Goal: Task Accomplishment & Management: Use online tool/utility

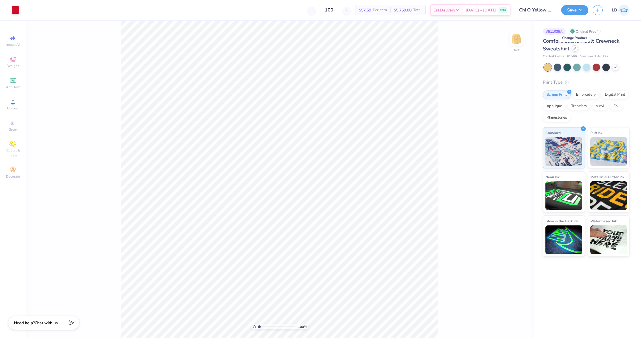
click at [577, 50] on div at bounding box center [575, 48] width 6 height 6
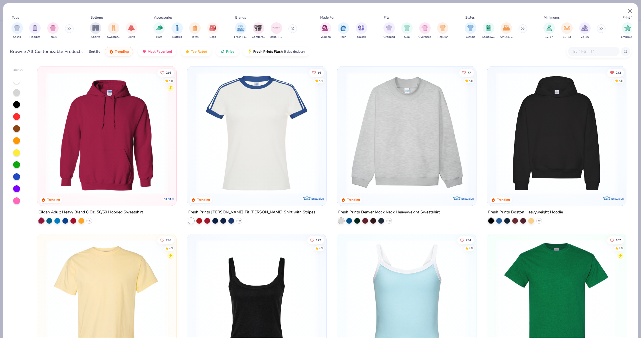
click at [583, 53] on input "text" at bounding box center [594, 51] width 44 height 7
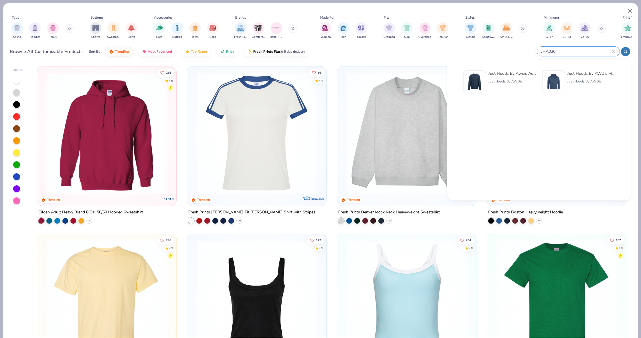
type input "JHA030"
click at [508, 76] on div "Just Hoods By Awdis Adult 80/20 Midweight College Crewneck Sweatshirt" at bounding box center [513, 73] width 48 height 6
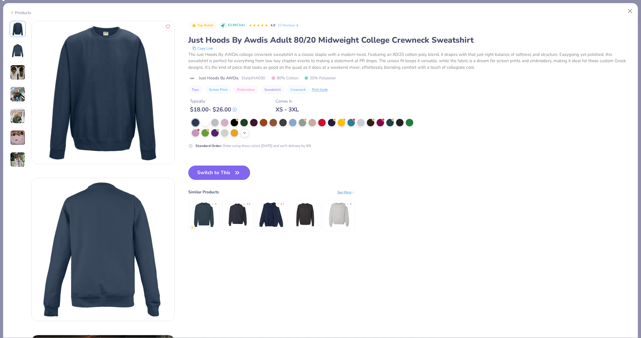
click at [244, 132] on icon at bounding box center [245, 133] width 5 height 5
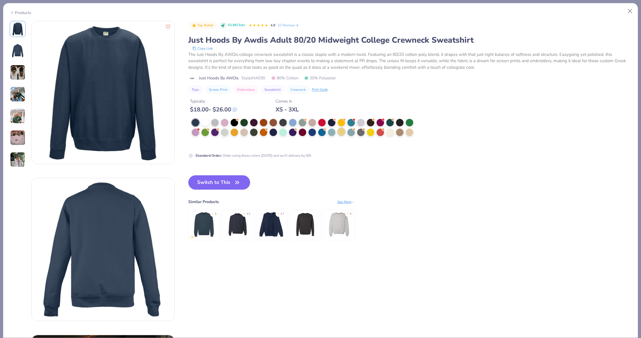
click at [341, 131] on div at bounding box center [341, 131] width 7 height 7
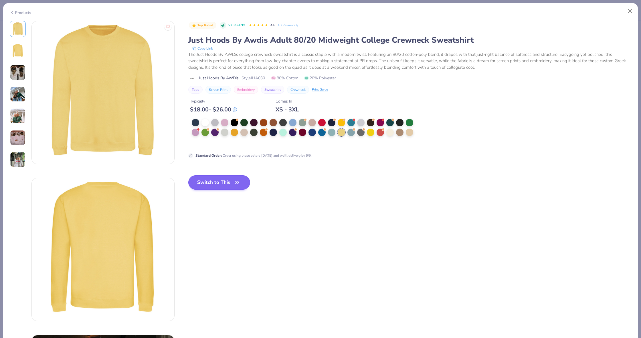
click at [225, 182] on button "Switch to This" at bounding box center [219, 182] width 62 height 14
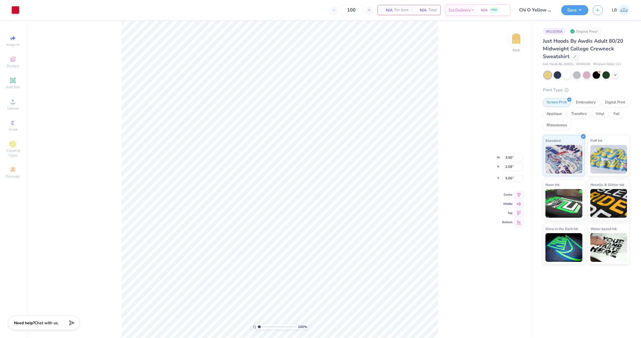
type input "3.00"
type input "3.87"
type input "2.32"
click at [516, 38] on img at bounding box center [516, 38] width 23 height 23
type input "11.87"
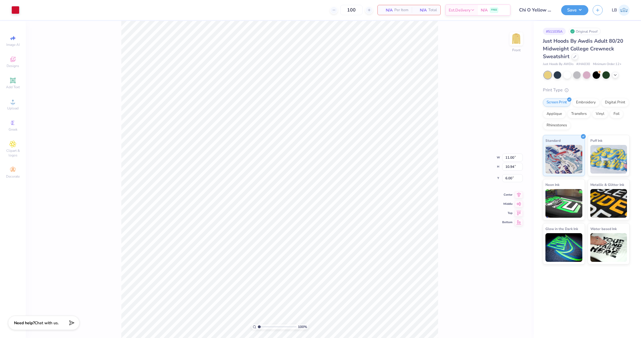
type input "11.80"
type input "3.68"
drag, startPoint x: 519, startPoint y: 188, endPoint x: 494, endPoint y: 175, distance: 27.8
click at [519, 188] on icon at bounding box center [519, 190] width 4 height 5
click at [508, 153] on input "11.87" at bounding box center [512, 153] width 21 height 8
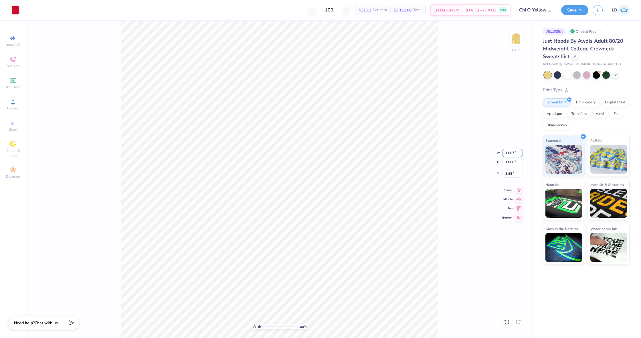
click at [508, 153] on input "11.87" at bounding box center [512, 153] width 21 height 8
type input "12.00"
type input "11.93"
type input "3.62"
click at [496, 122] on div "100 % Front W 12.00 12.00 " H 11.93 11.93 " Y 3.62 3.62 " Center Middle Top Bot…" at bounding box center [280, 179] width 508 height 317
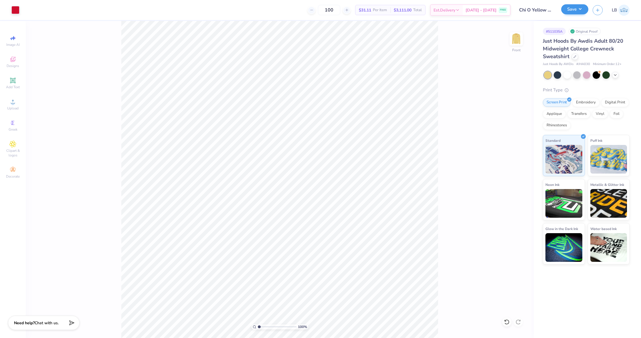
click at [571, 9] on button "Save" at bounding box center [574, 9] width 27 height 10
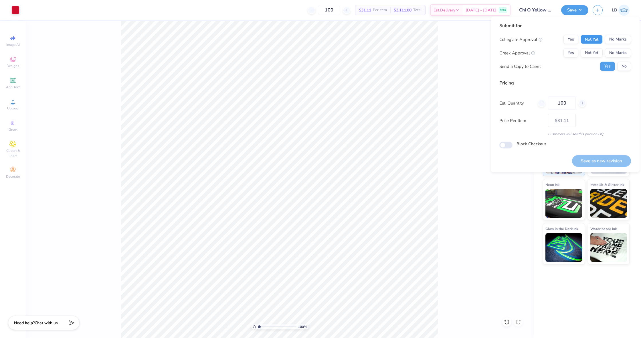
click at [592, 38] on button "Not Yet" at bounding box center [592, 39] width 22 height 9
click at [592, 51] on button "Not Yet" at bounding box center [592, 52] width 22 height 9
drag, startPoint x: 624, startPoint y: 66, endPoint x: 622, endPoint y: 122, distance: 55.6
click at [624, 66] on button "No" at bounding box center [625, 66] width 14 height 9
click at [596, 164] on button "Save as new revision" at bounding box center [601, 161] width 59 height 12
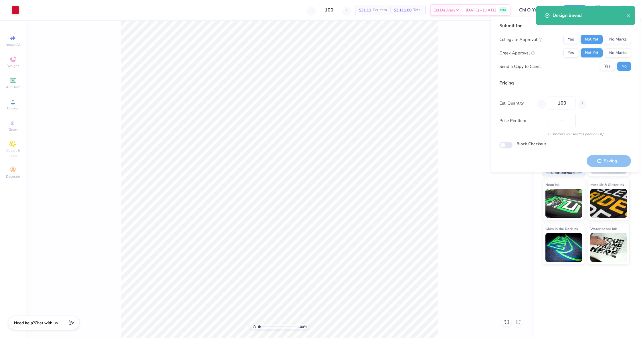
type input "$31.11"
